Goal: Task Accomplishment & Management: Manage account settings

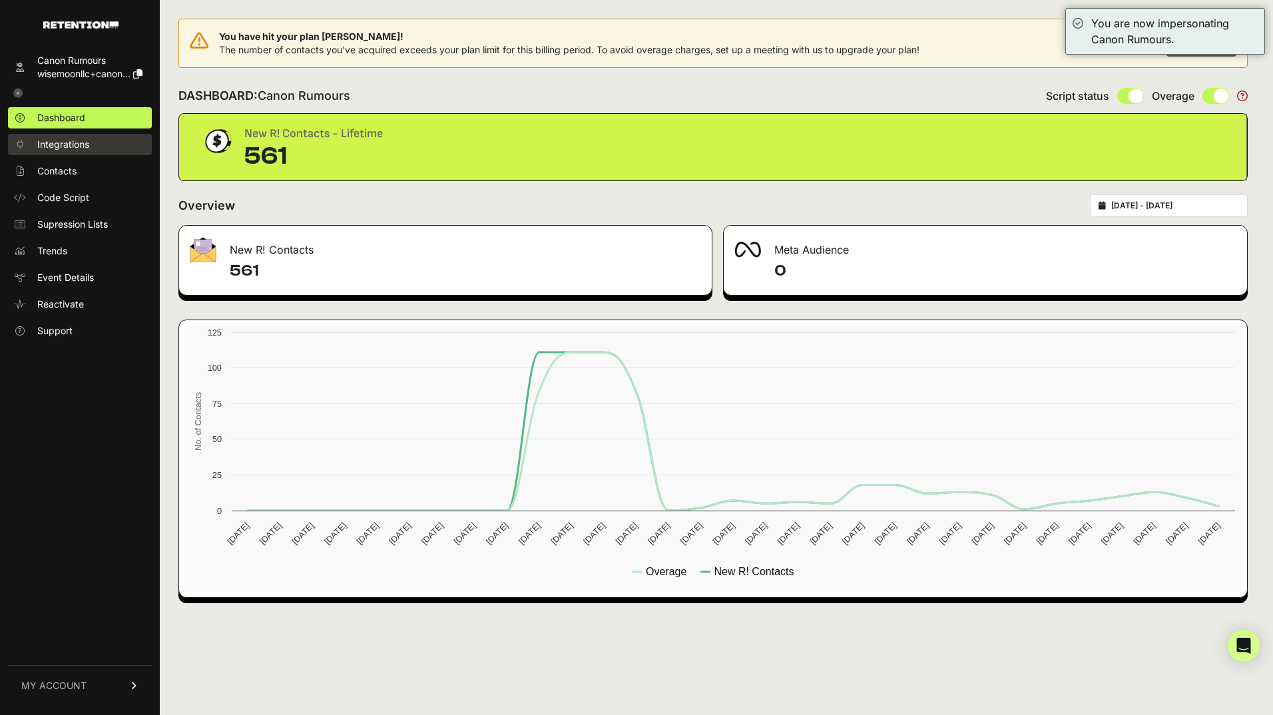
click at [62, 151] on link "Integrations" at bounding box center [80, 144] width 144 height 21
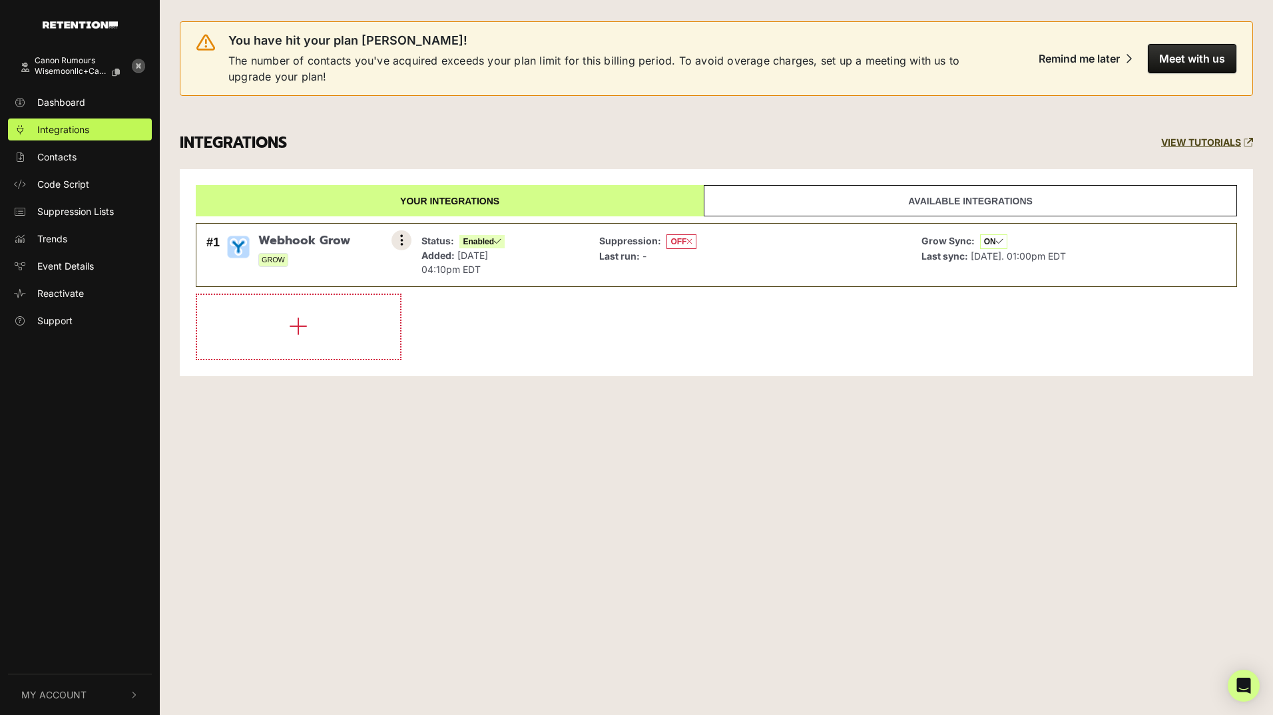
click at [409, 239] on button at bounding box center [402, 240] width 20 height 20
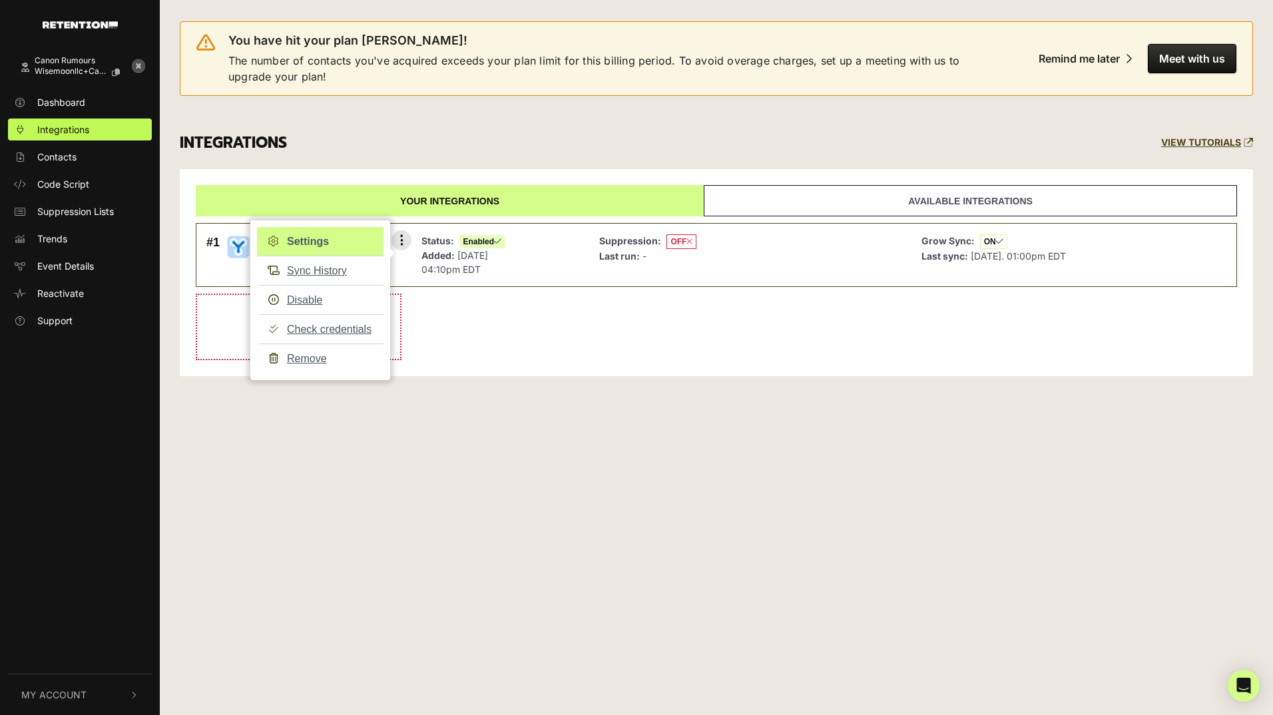
click at [319, 238] on link "Settings" at bounding box center [320, 241] width 127 height 29
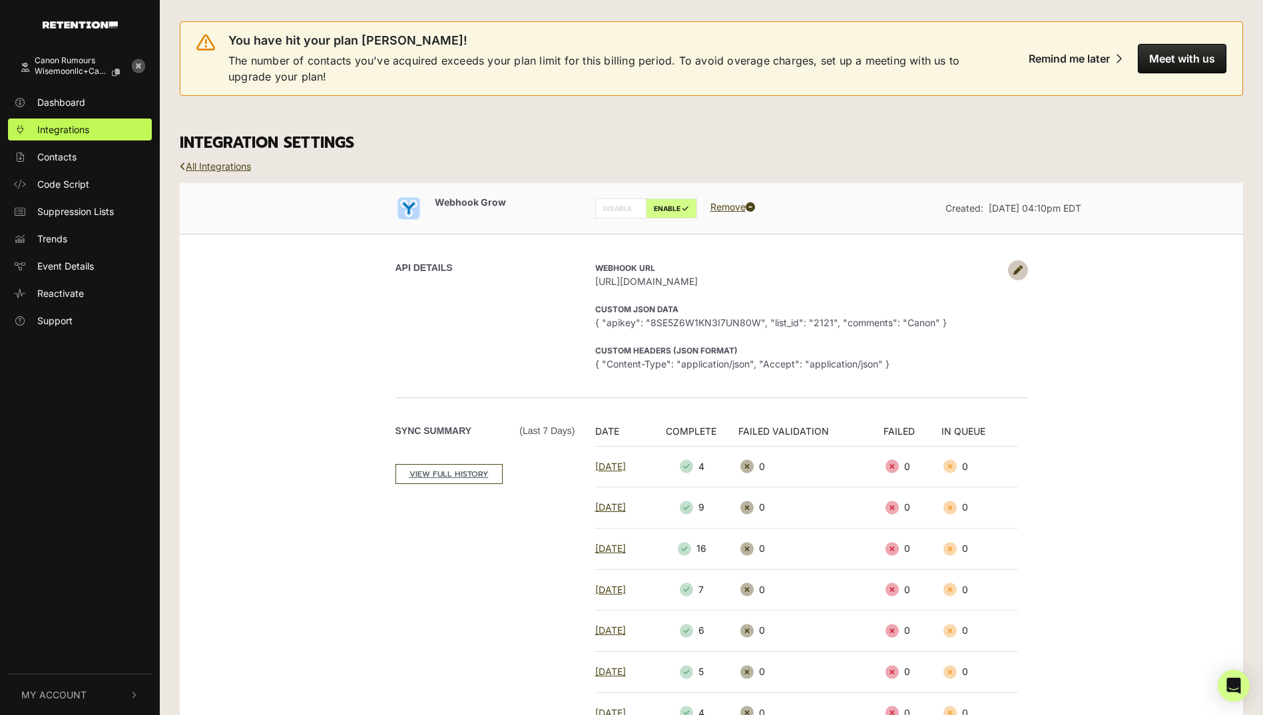
drag, startPoint x: 967, startPoint y: 285, endPoint x: 615, endPoint y: 278, distance: 352.4
click at [615, 278] on span "[URL][DOMAIN_NAME]" at bounding box center [798, 281] width 406 height 14
drag, startPoint x: 615, startPoint y: 278, endPoint x: 734, endPoint y: 296, distance: 120.7
click at [734, 296] on div "Webhook URL [URL][DOMAIN_NAME] Custom JSON Data { "apikey": "8SE5Z6W1KN3I7UN80W…" at bounding box center [806, 315] width 443 height 111
click at [139, 65] on icon at bounding box center [138, 65] width 13 height 13
